Goal: Information Seeking & Learning: Learn about a topic

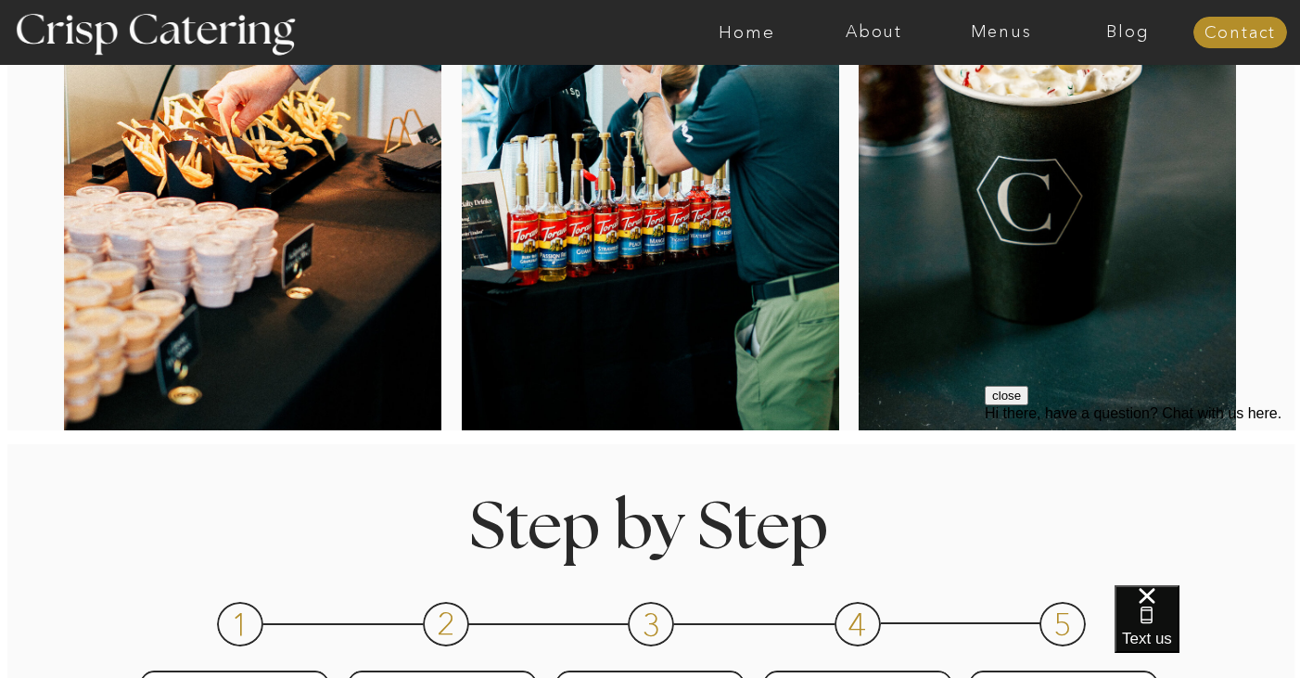
scroll to position [451, 0]
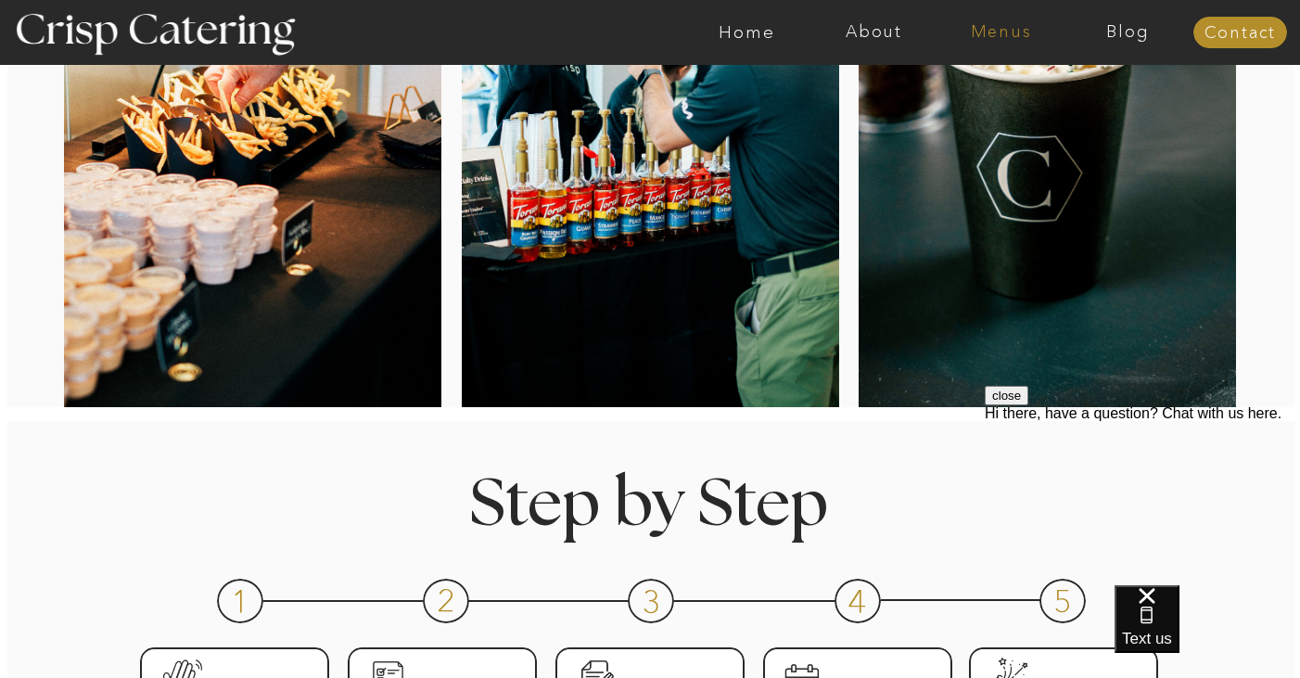
click at [988, 23] on nav "Menus" at bounding box center [1000, 32] width 127 height 19
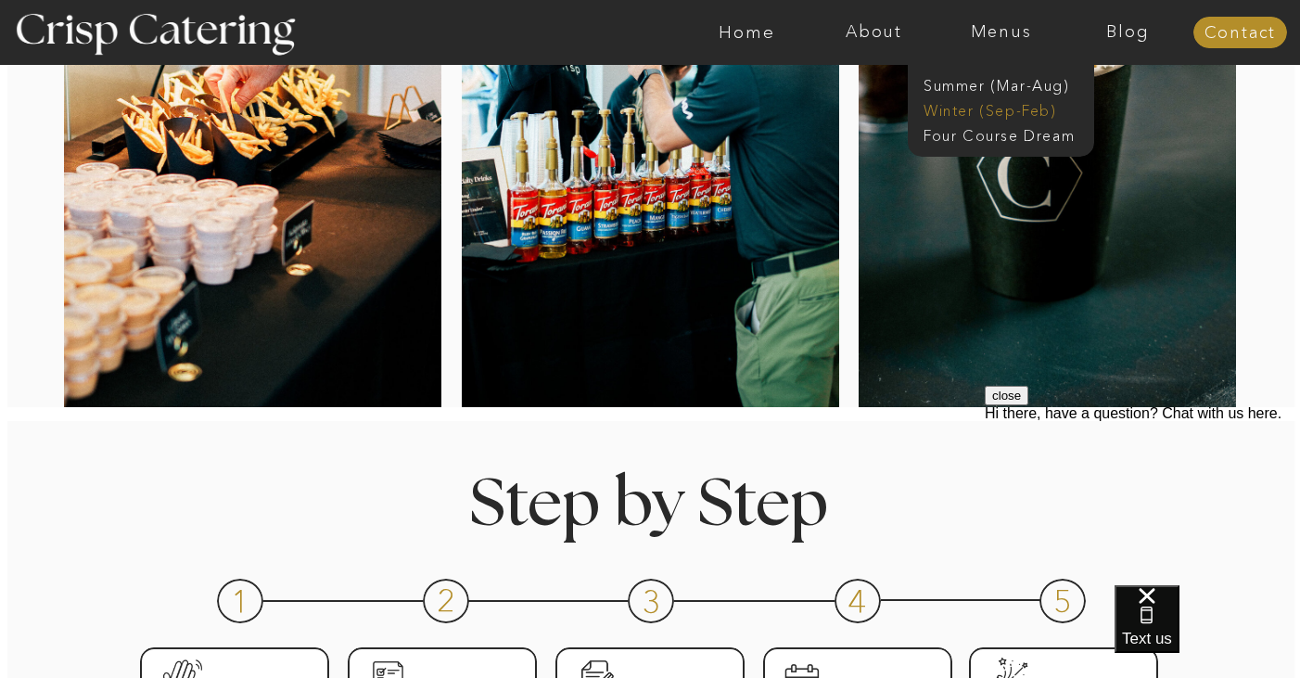
click at [960, 111] on nav "Winter (Sep-Feb)" at bounding box center [999, 109] width 152 height 18
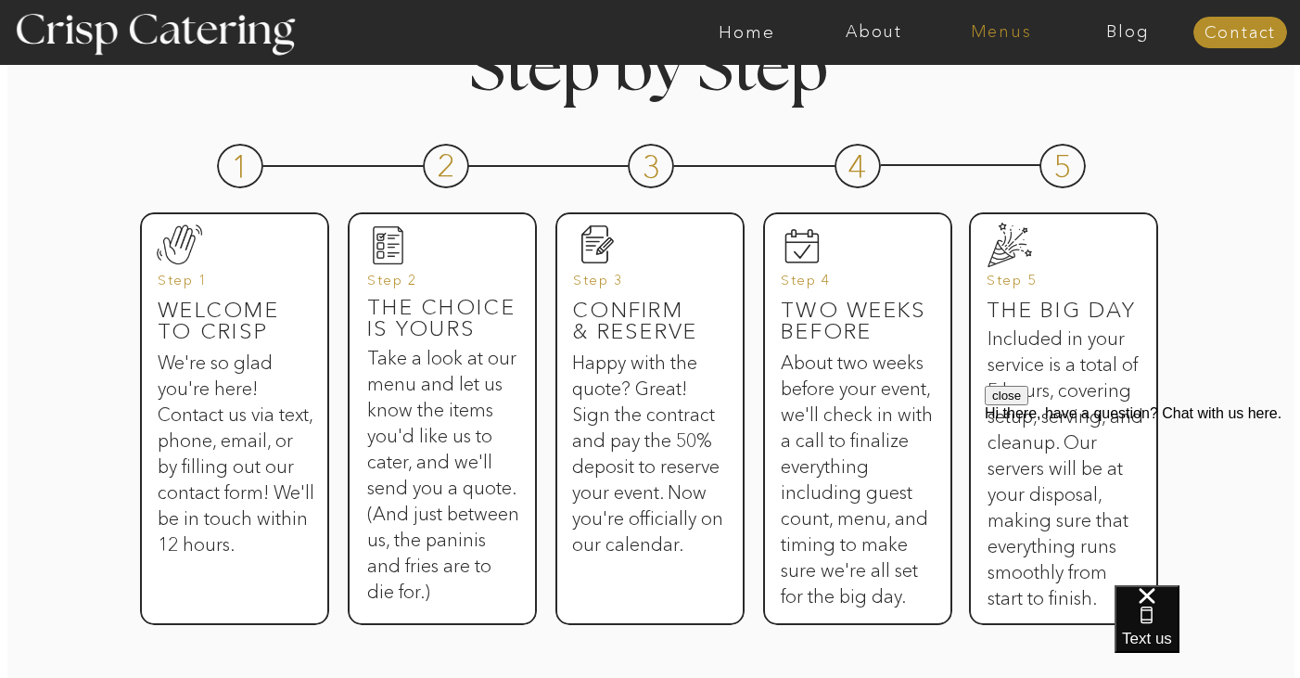
scroll to position [886, 0]
click at [998, 57] on div at bounding box center [723, 32] width 2940 height 65
click at [998, 45] on div at bounding box center [723, 32] width 2940 height 65
click at [994, 38] on nav "Menus" at bounding box center [1000, 32] width 127 height 19
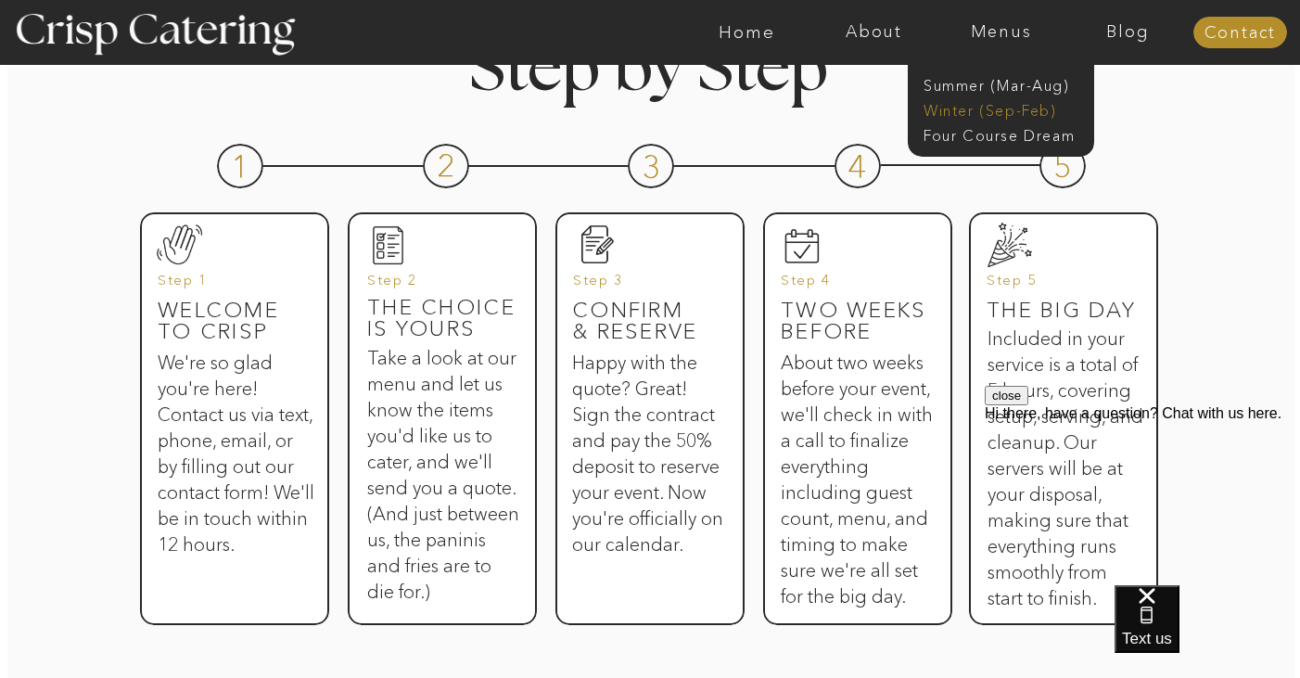
click at [999, 105] on nav "Winter (Sep-Feb)" at bounding box center [999, 109] width 152 height 18
click at [971, 109] on nav "Winter (Sep-Feb)" at bounding box center [999, 109] width 152 height 18
click at [1004, 102] on nav "Winter (Sep-Feb)" at bounding box center [999, 109] width 152 height 18
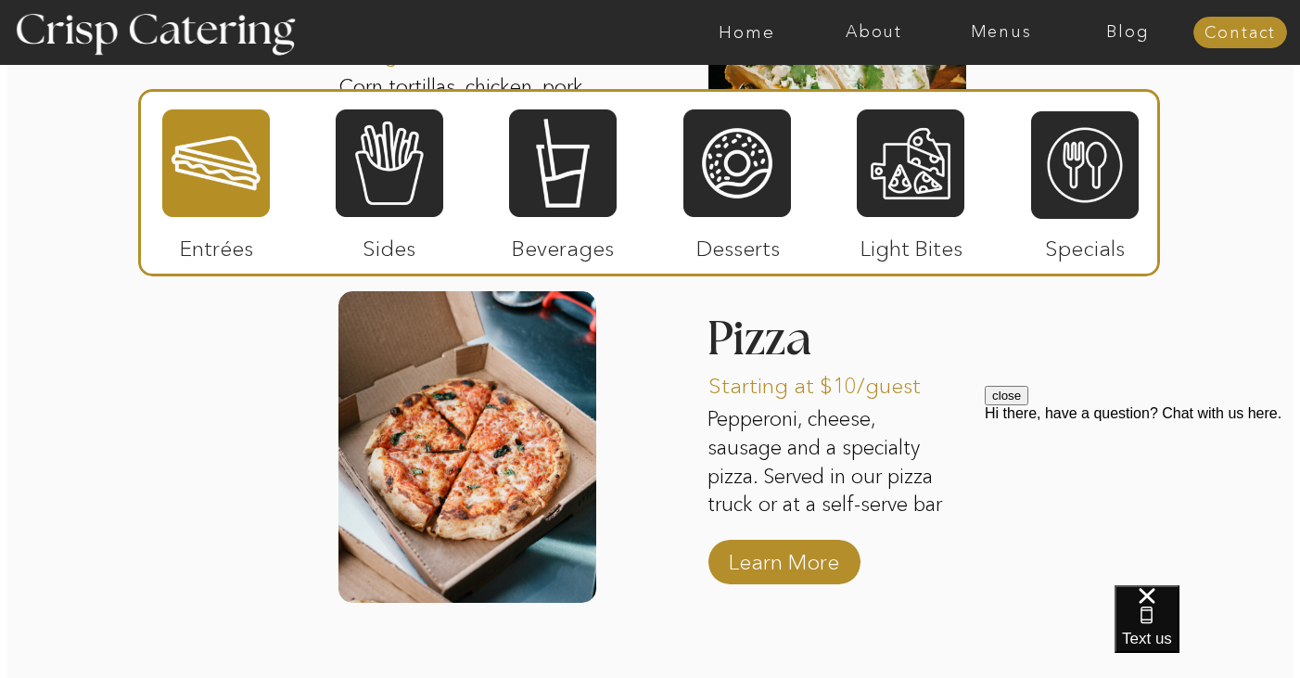
scroll to position [3012, 0]
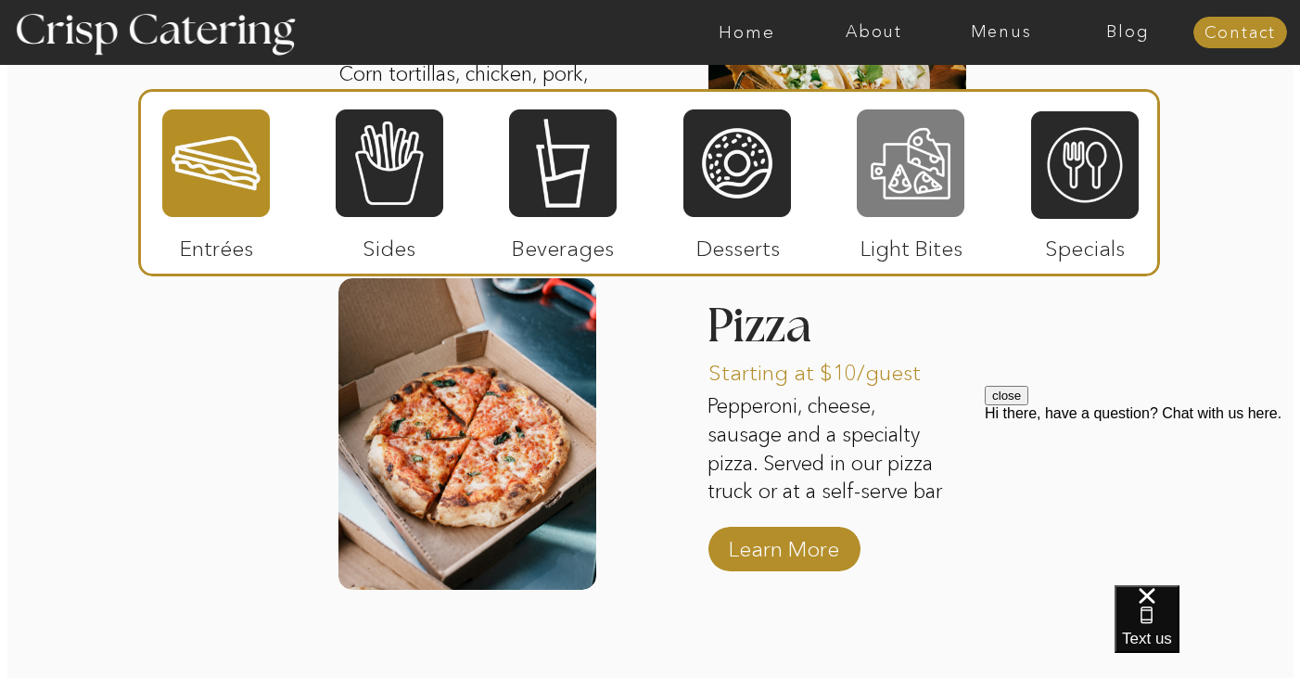
click at [927, 179] on div at bounding box center [911, 163] width 108 height 111
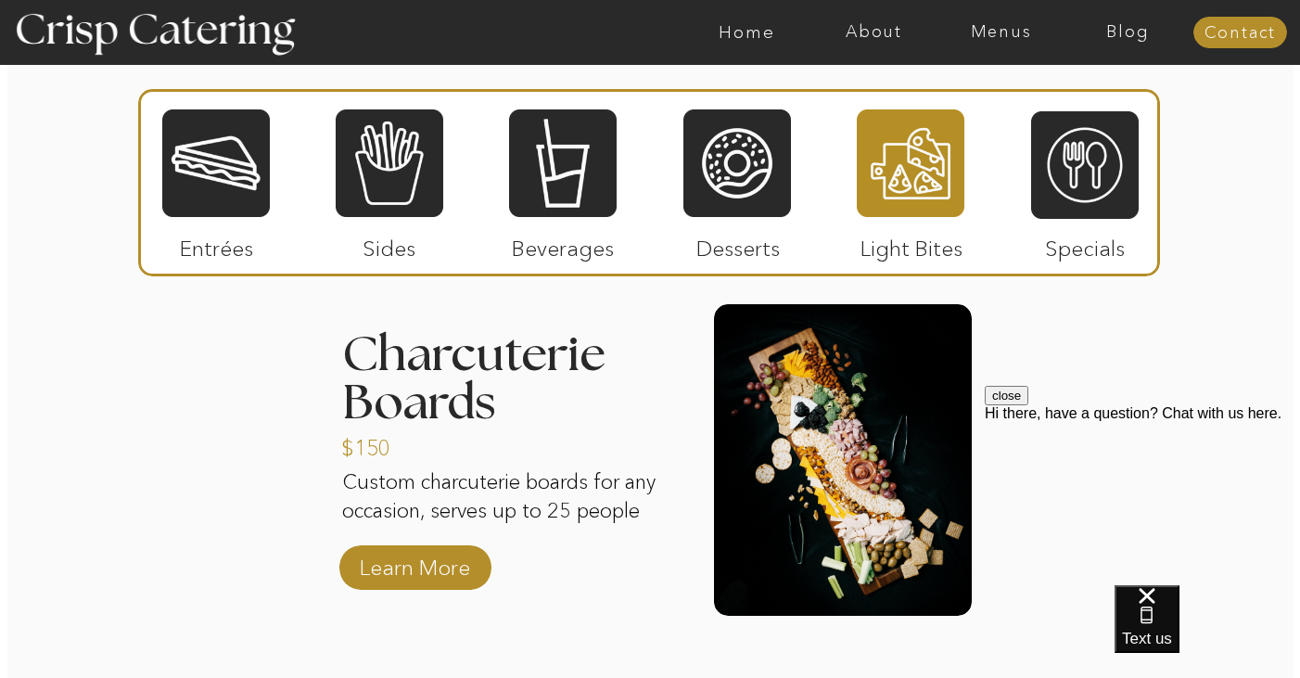
scroll to position [2322, 0]
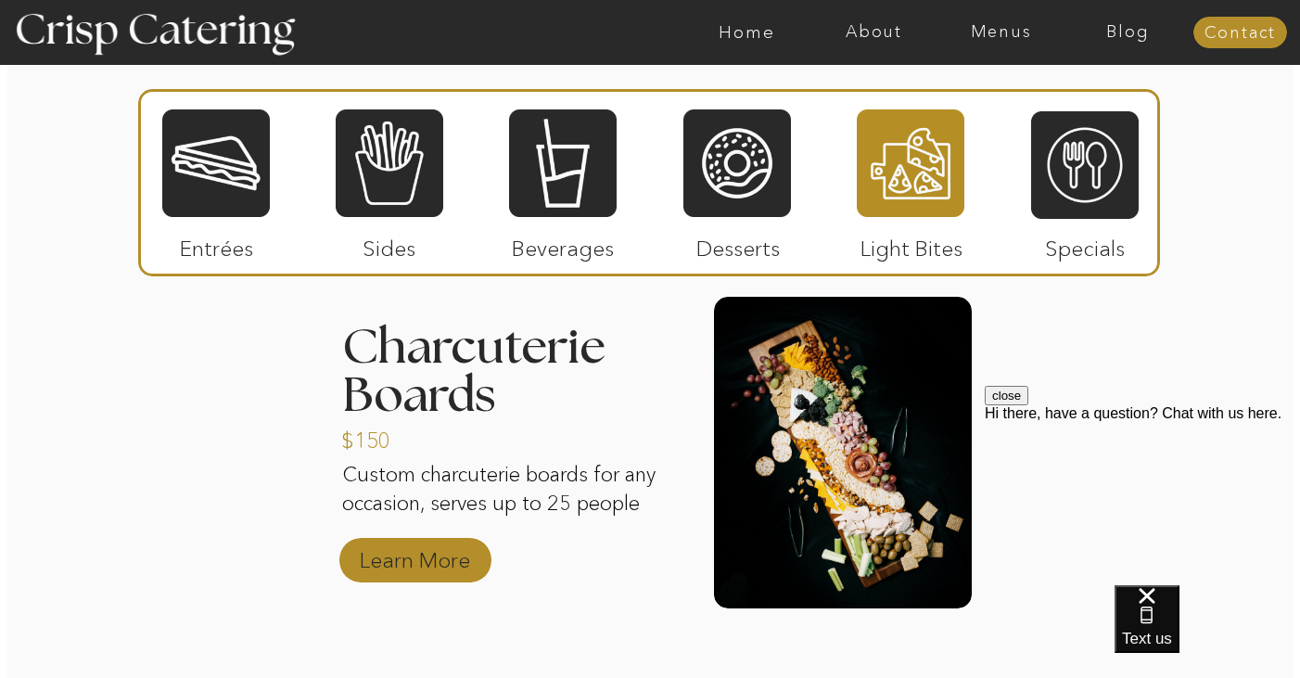
click at [427, 557] on p "Learn More" at bounding box center [414, 555] width 123 height 54
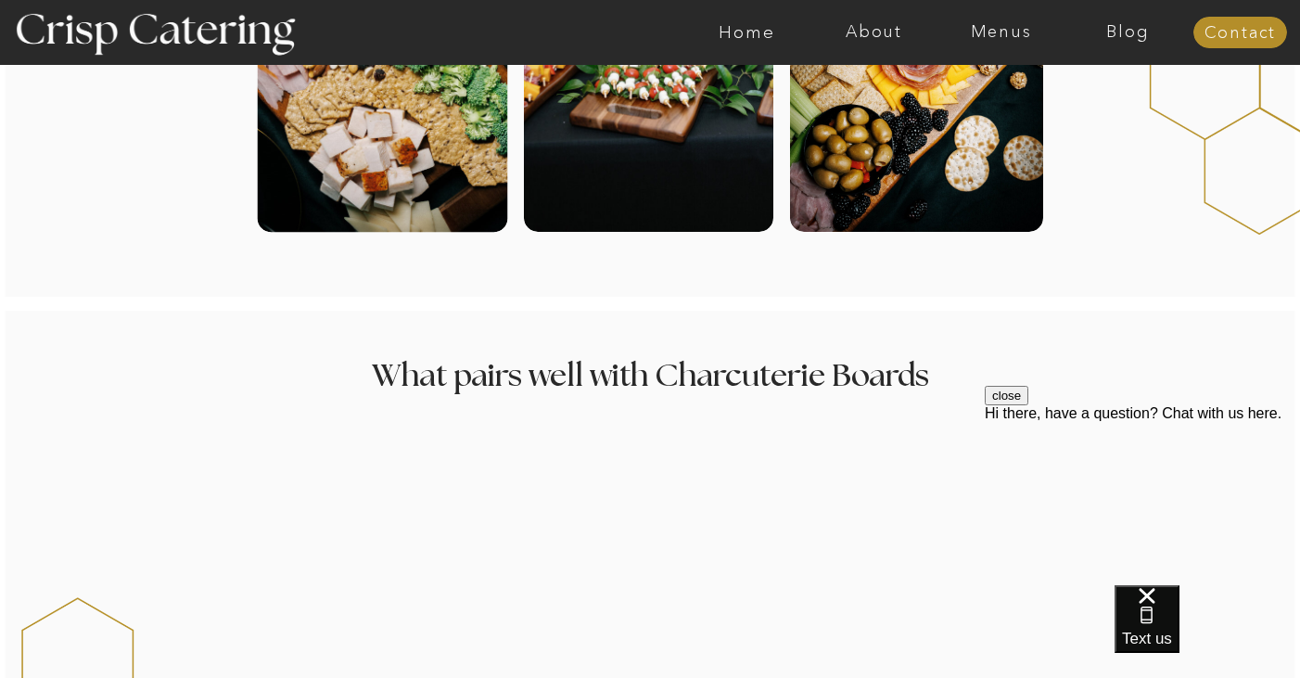
scroll to position [1038, 0]
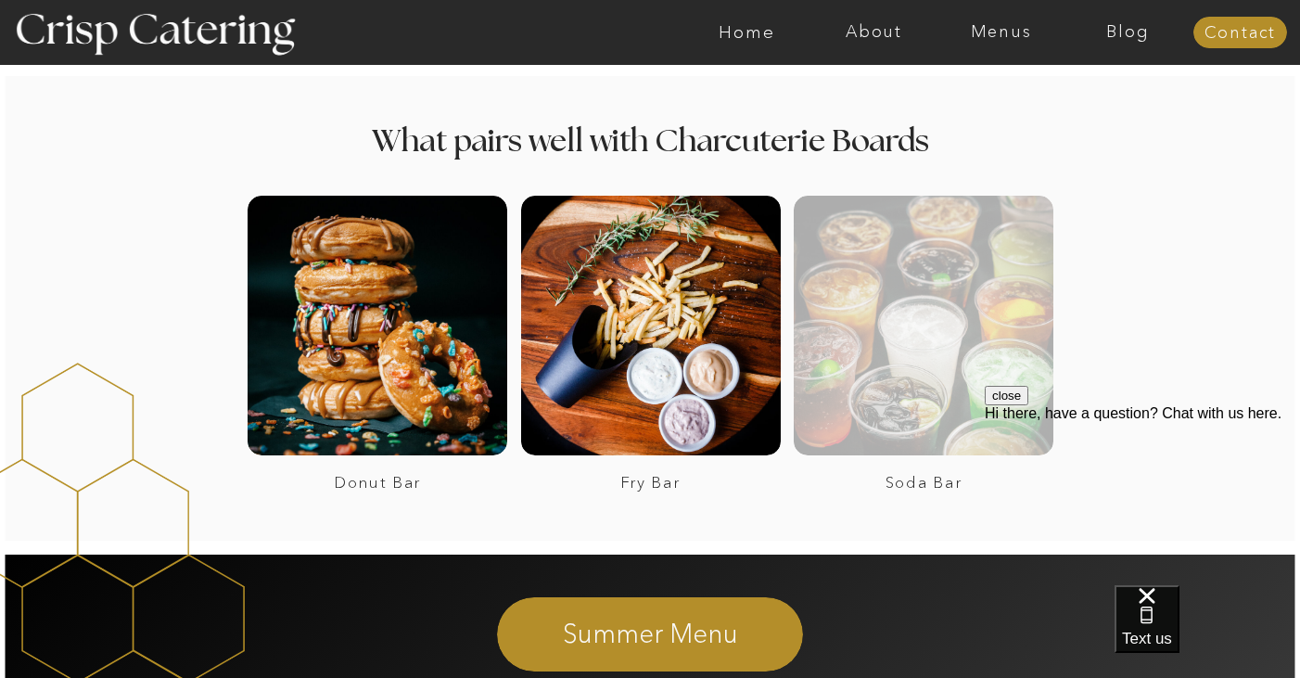
click at [857, 388] on div at bounding box center [924, 326] width 260 height 260
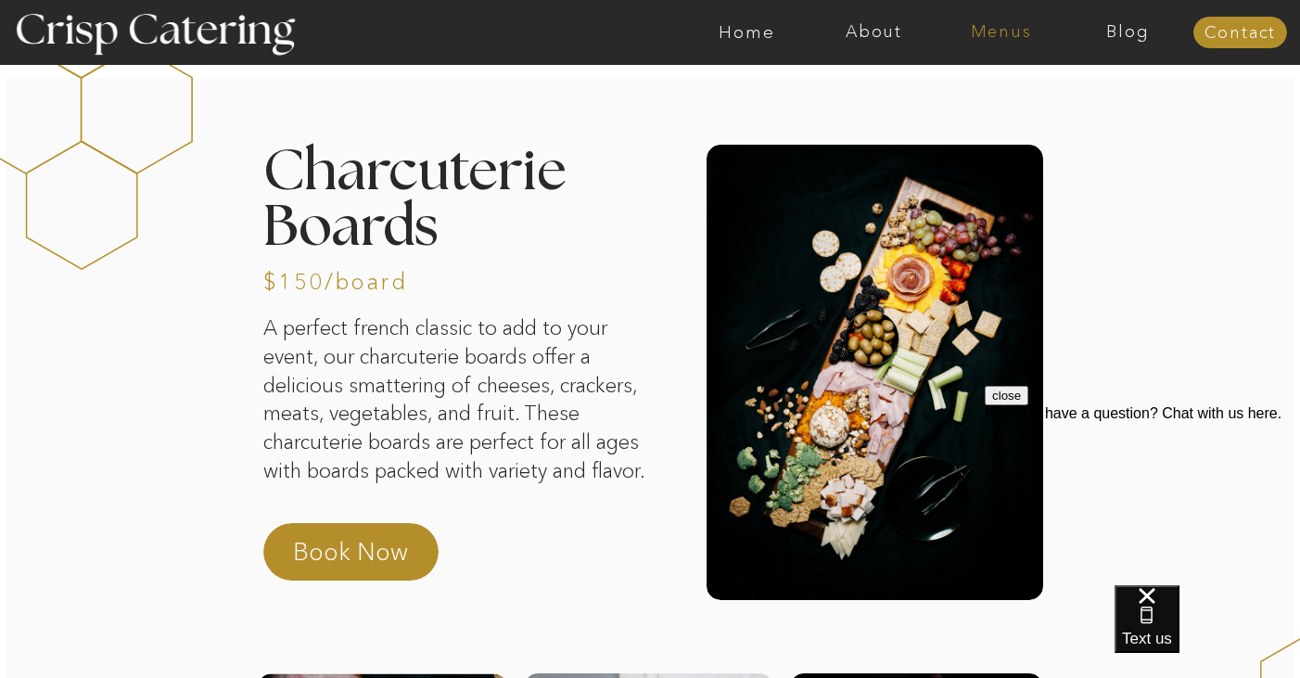
scroll to position [0, 0]
click at [1011, 39] on nav "Menus" at bounding box center [1000, 32] width 127 height 19
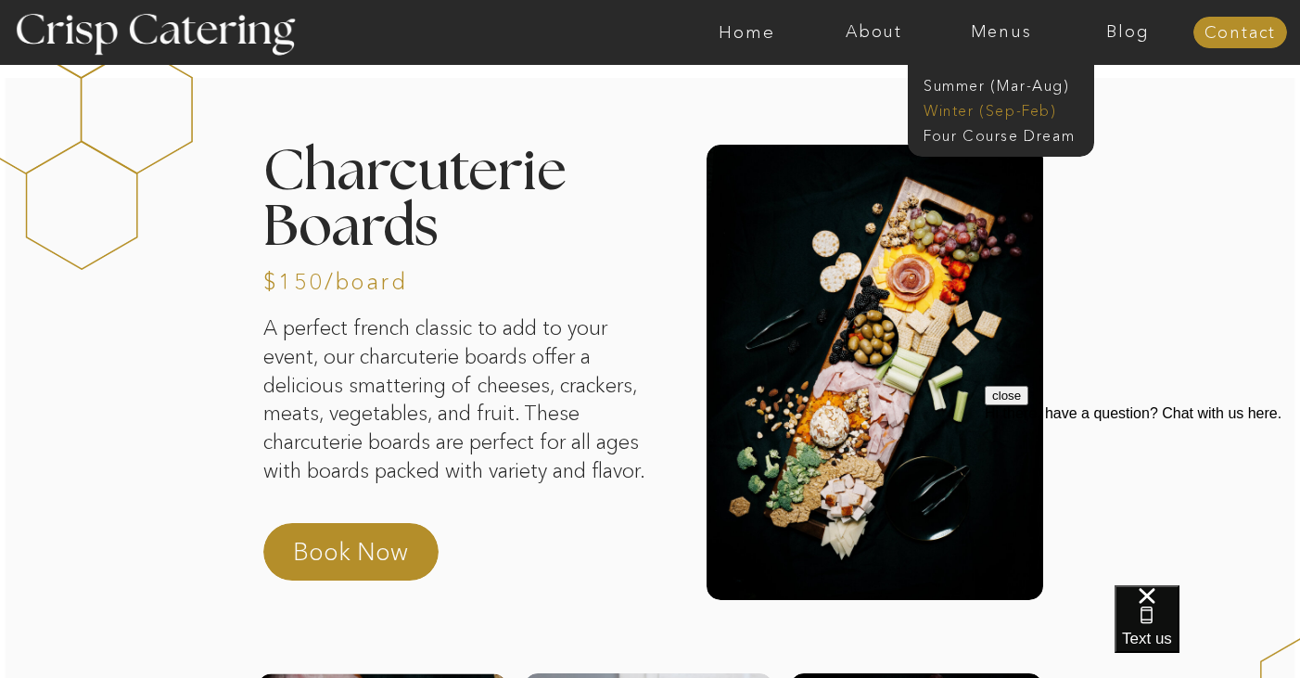
click at [998, 106] on nav "Winter (Sep-Feb)" at bounding box center [999, 109] width 152 height 18
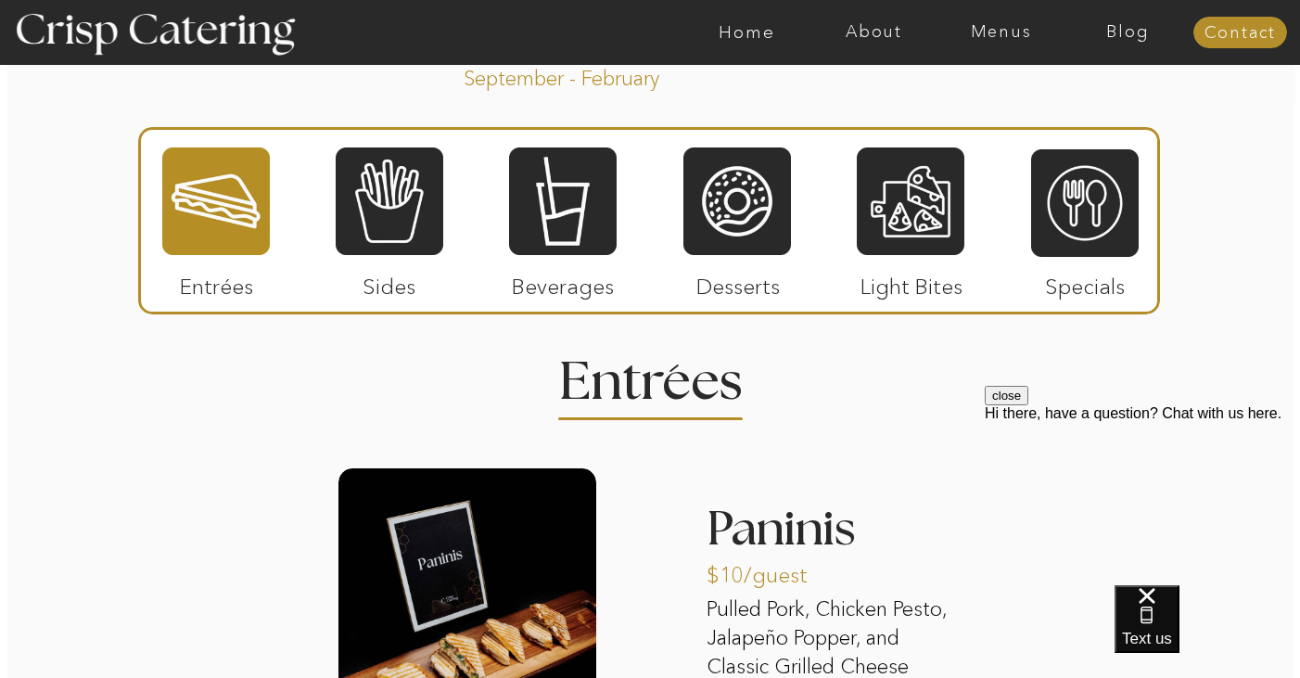
scroll to position [2116, 0]
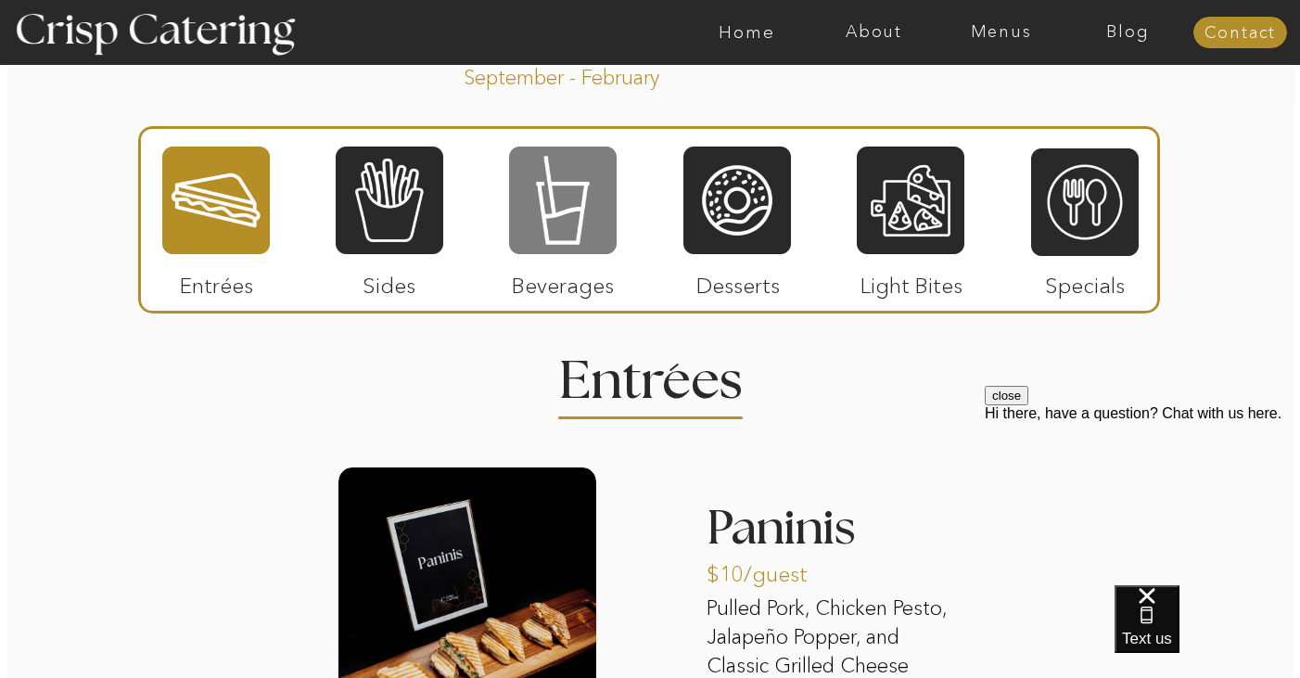
click at [598, 229] on div at bounding box center [563, 200] width 108 height 111
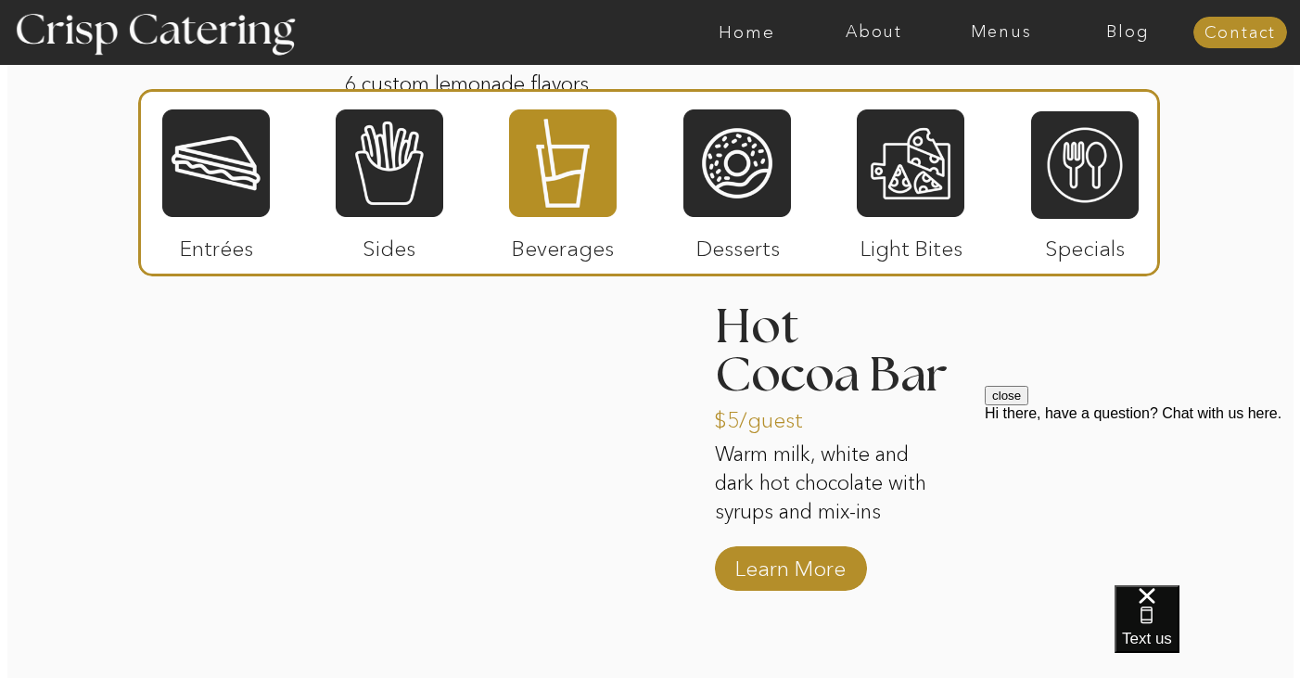
scroll to position [3017, 0]
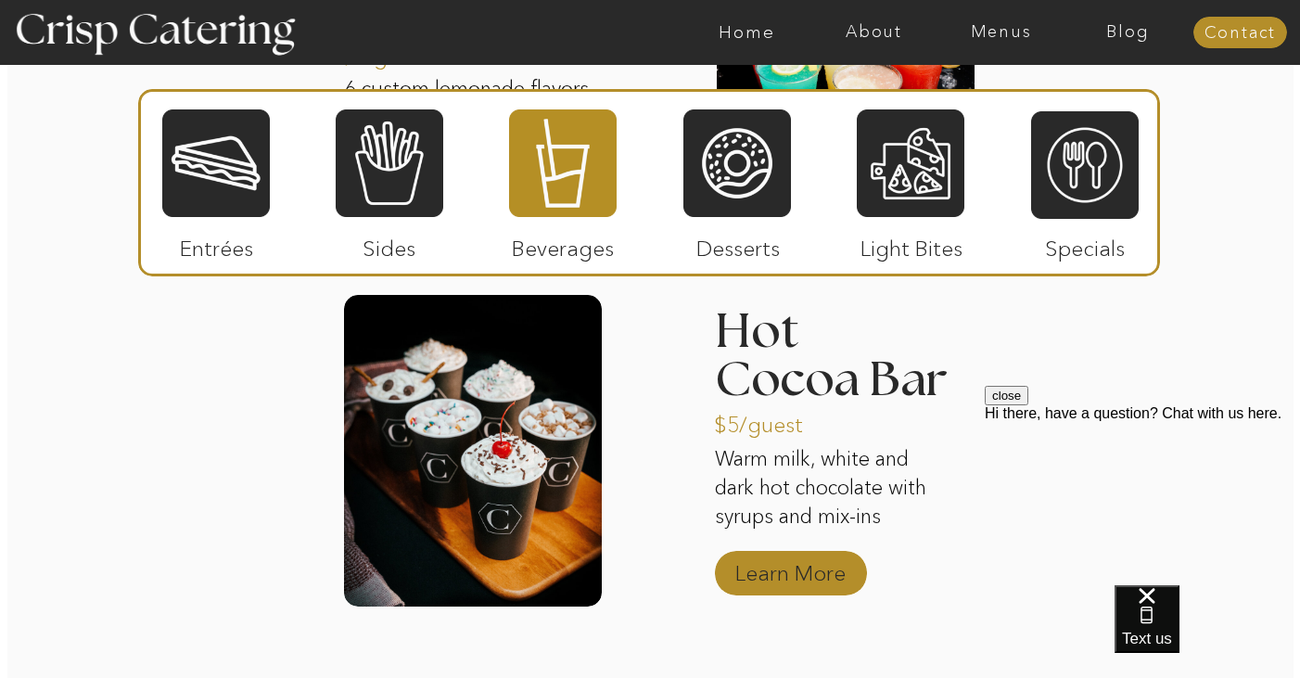
click at [786, 573] on p "Learn More" at bounding box center [790, 568] width 123 height 54
click at [775, 397] on p "$5/guest" at bounding box center [775, 420] width 123 height 54
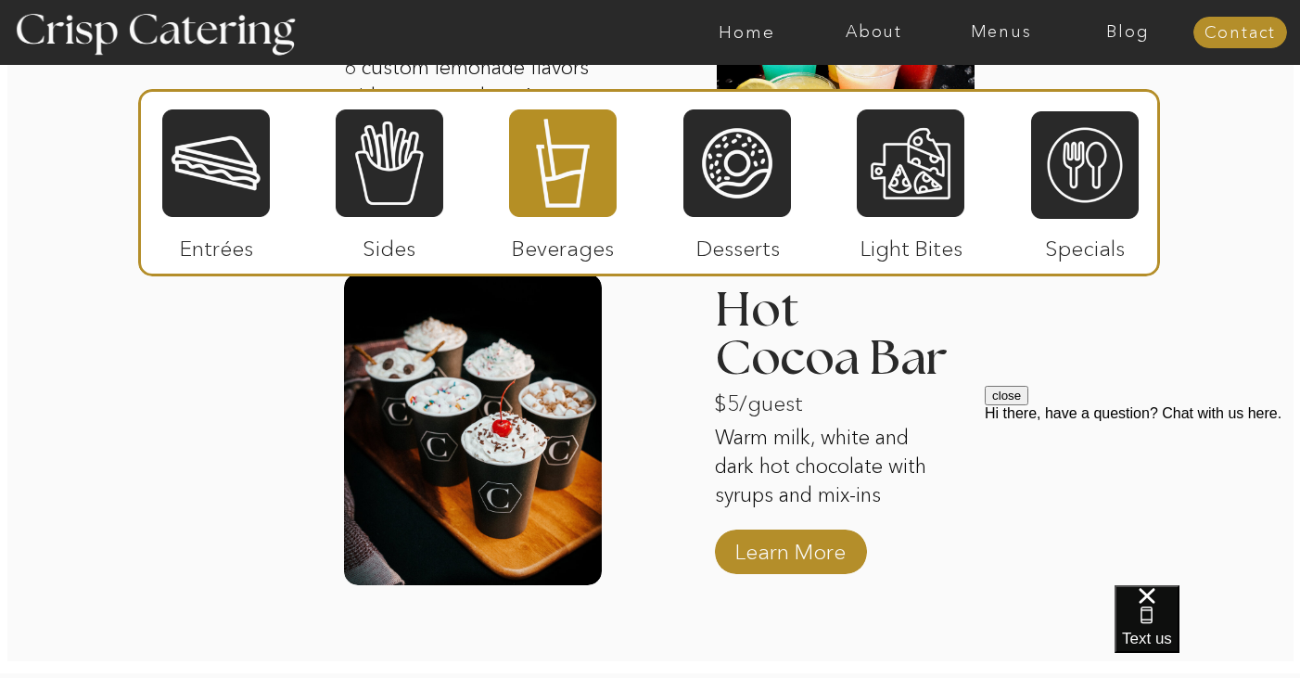
scroll to position [3037, 0]
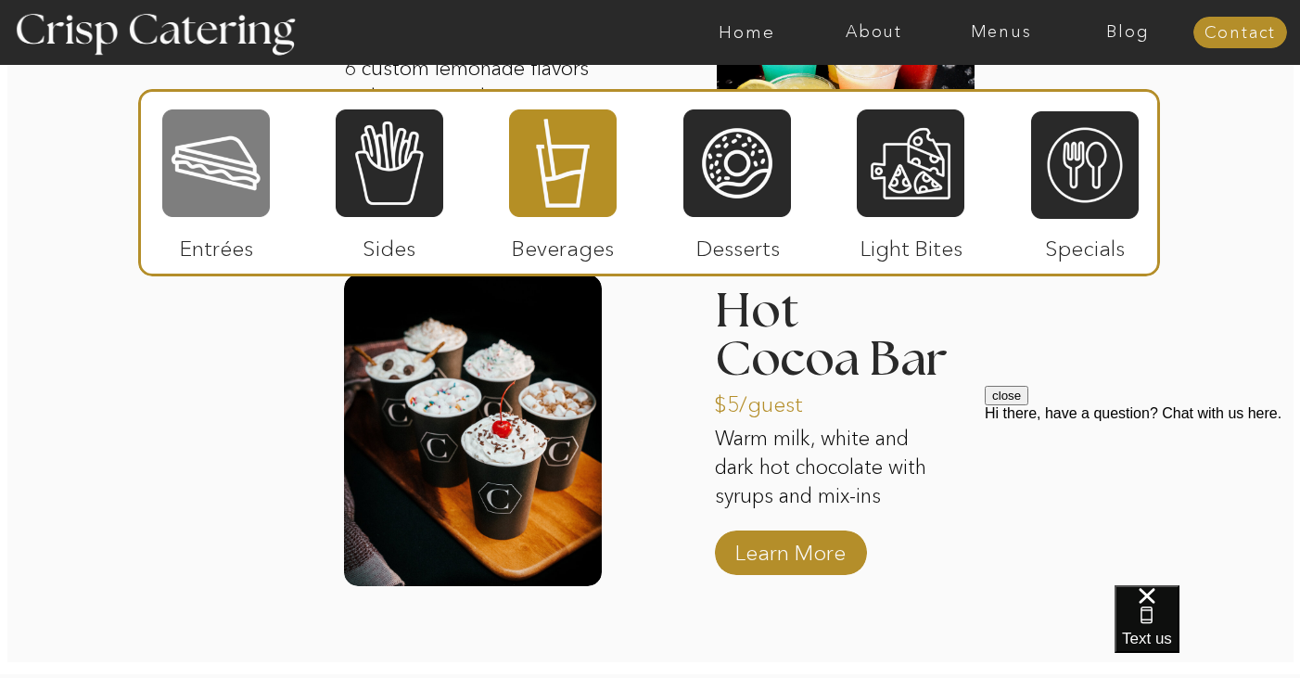
click at [197, 217] on div at bounding box center [216, 163] width 108 height 111
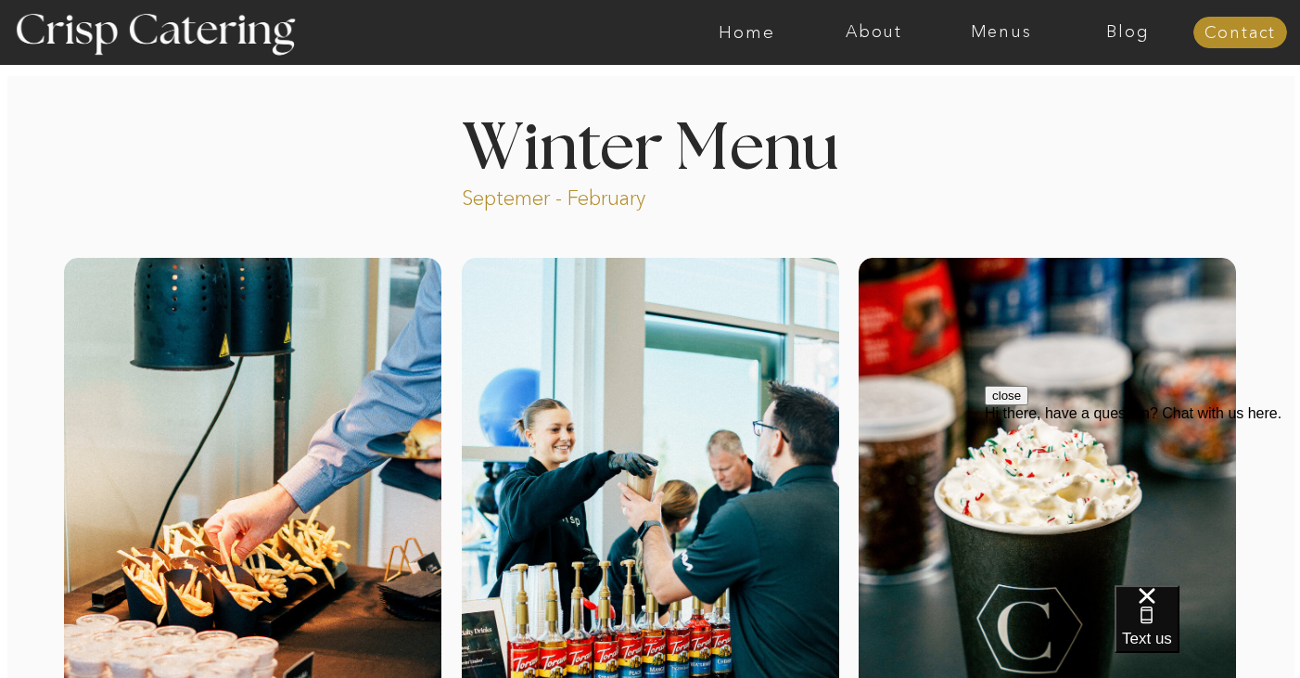
scroll to position [0, 0]
